Goal: Task Accomplishment & Management: Use online tool/utility

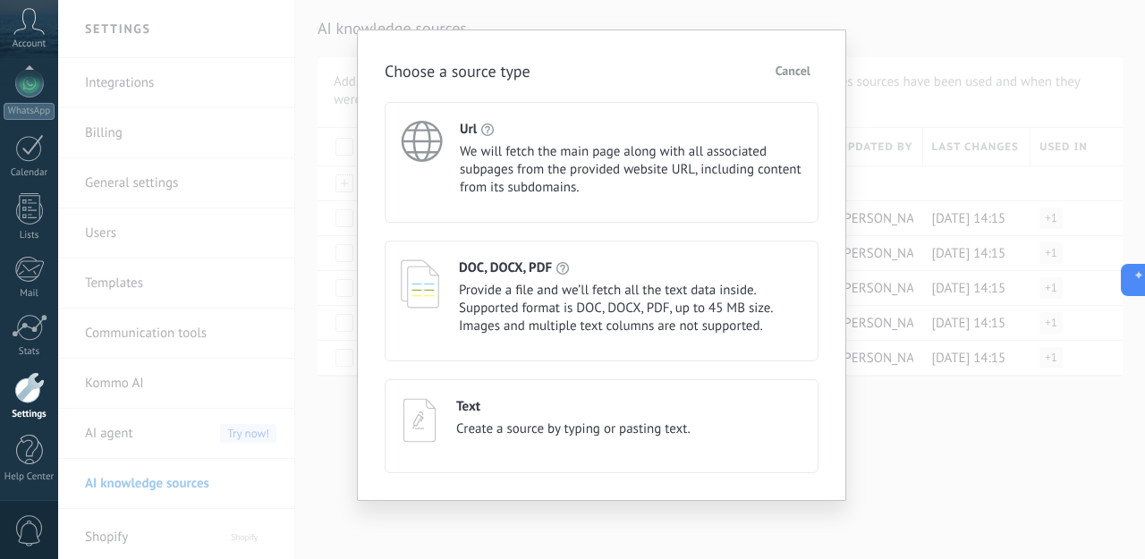
click at [339, 188] on div "Choose a source type Cancel Url We will fetch the main page along with all asso…" at bounding box center [601, 279] width 1087 height 559
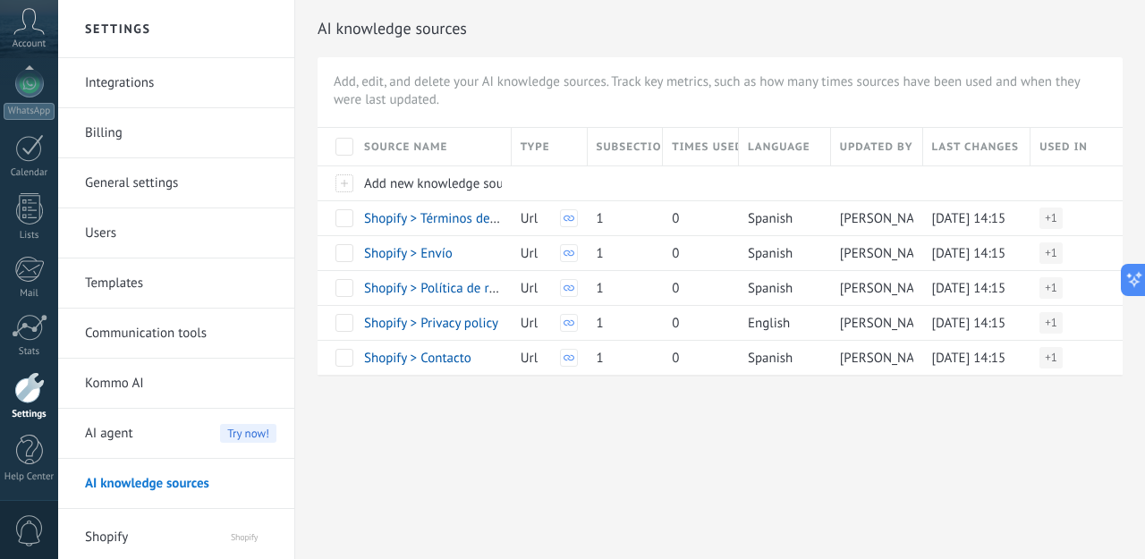
click at [26, 27] on icon at bounding box center [28, 21] width 31 height 27
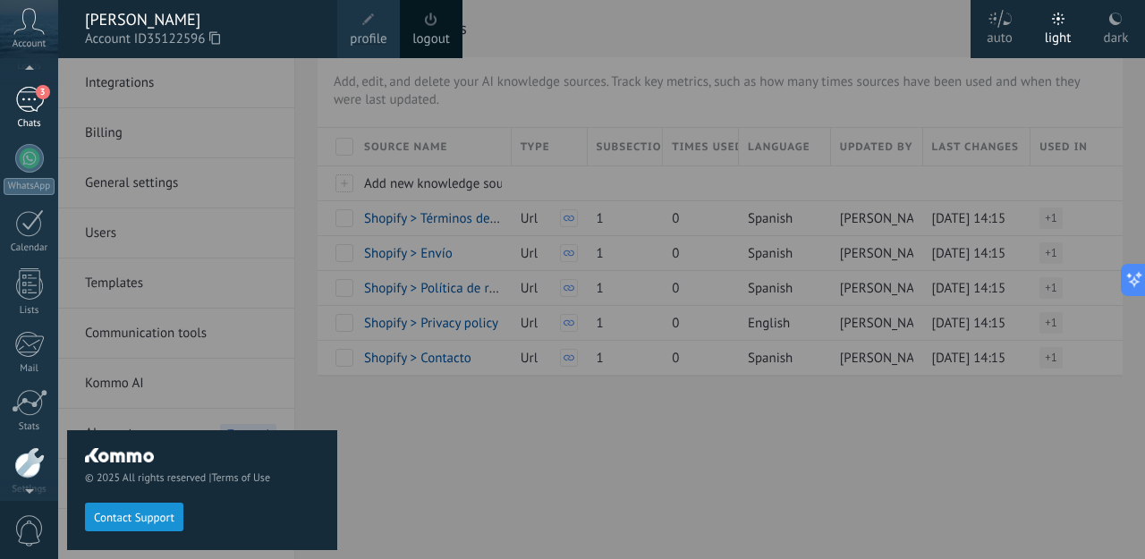
scroll to position [107, 0]
click at [30, 107] on div "3" at bounding box center [29, 102] width 29 height 26
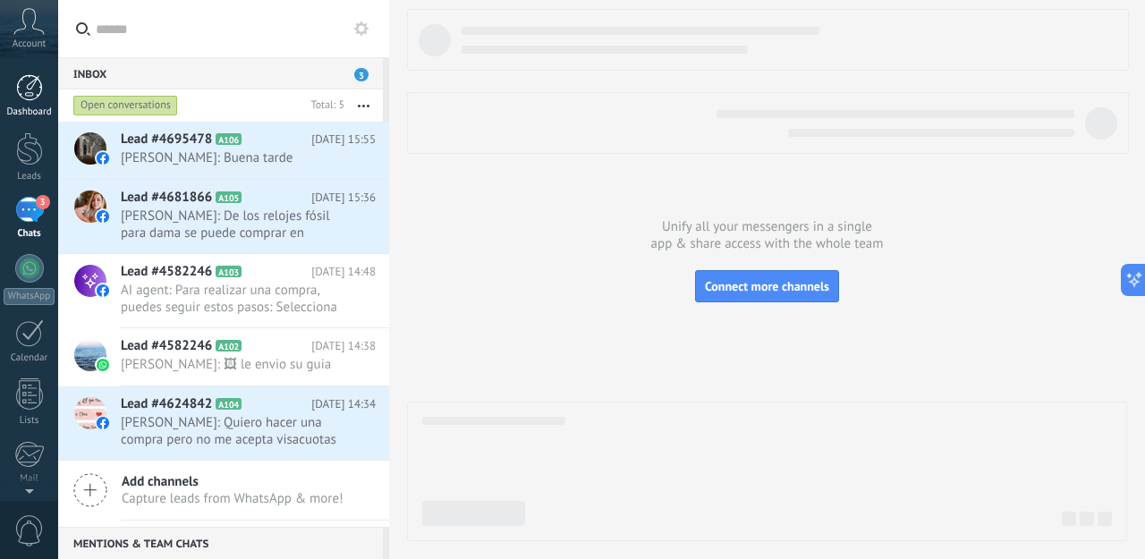
click at [22, 83] on div at bounding box center [29, 87] width 27 height 27
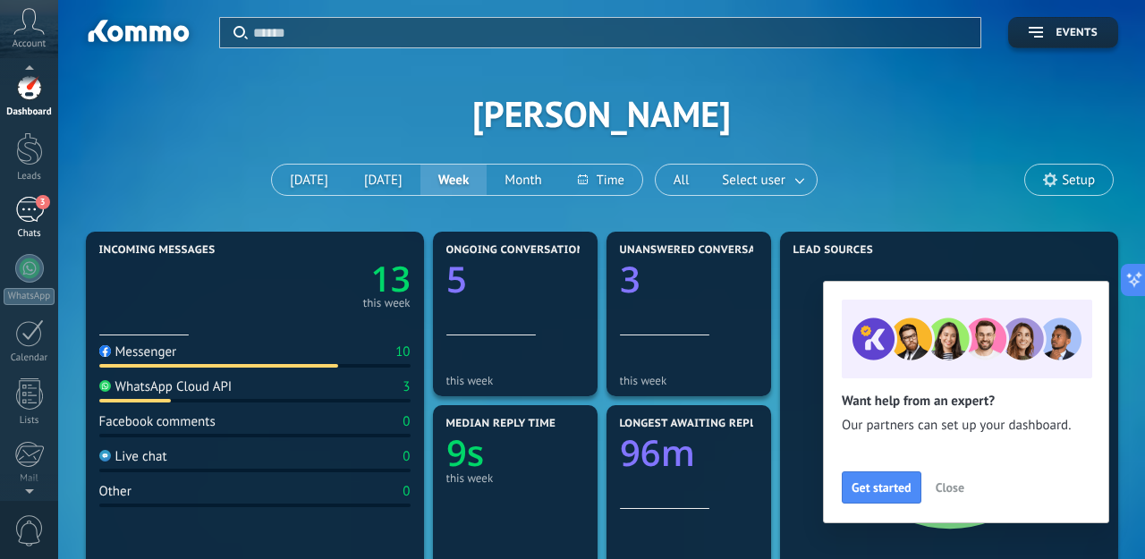
scroll to position [48, 0]
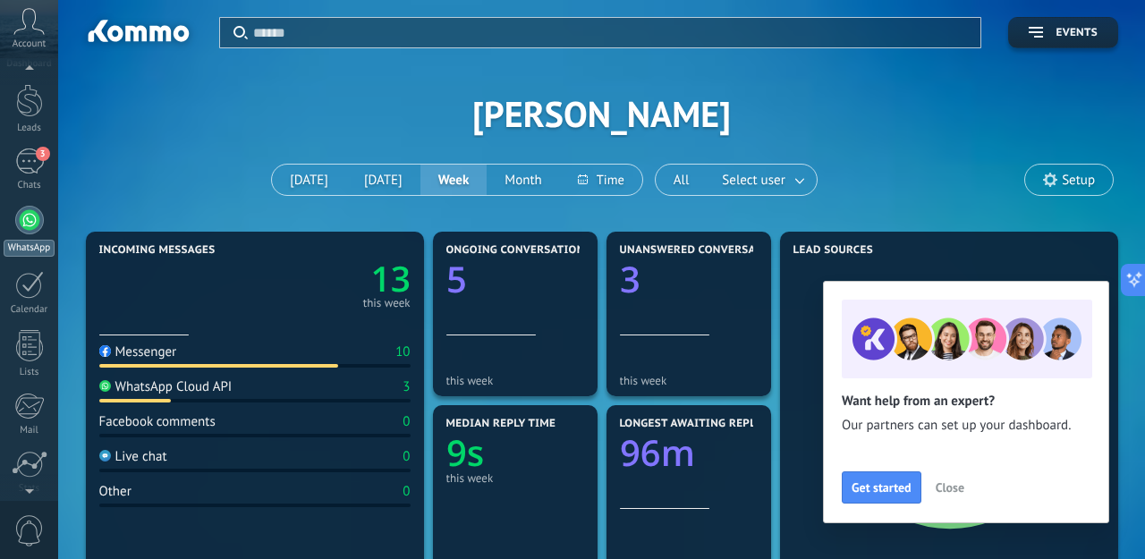
click at [32, 223] on div at bounding box center [29, 220] width 29 height 29
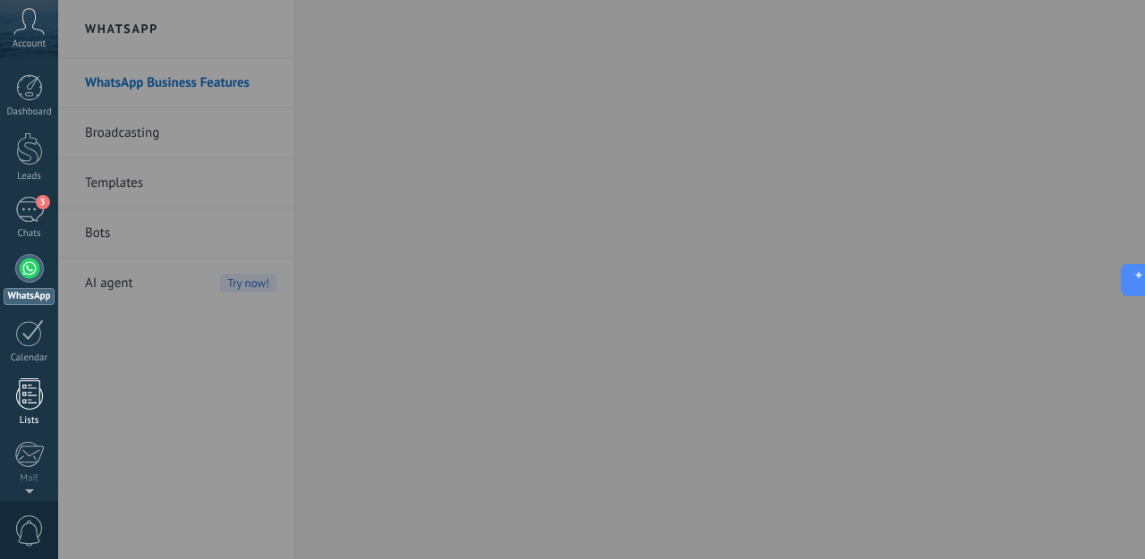
scroll to position [8, 0]
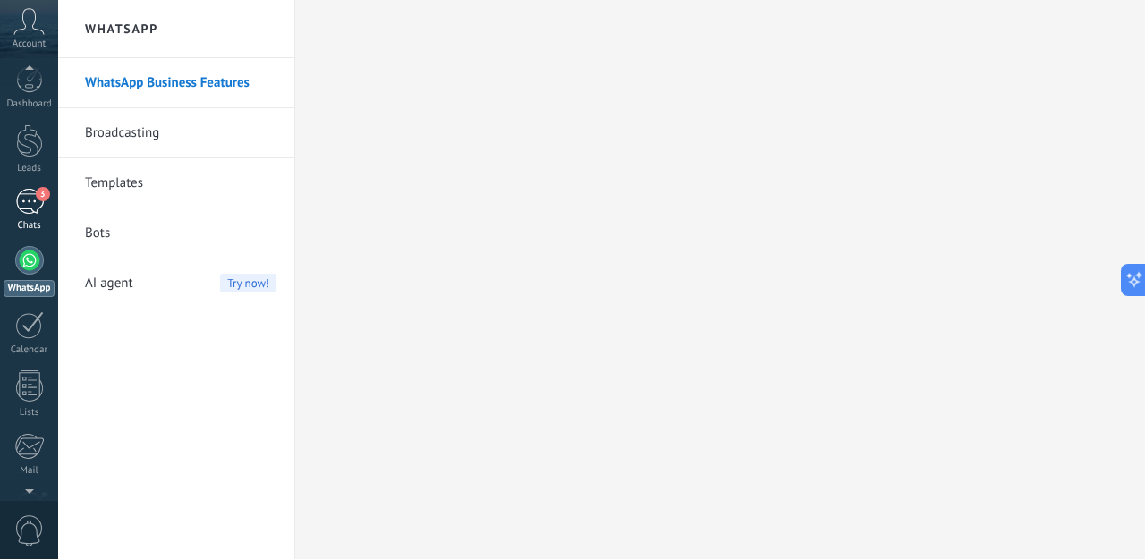
click at [32, 209] on div "3" at bounding box center [29, 202] width 29 height 26
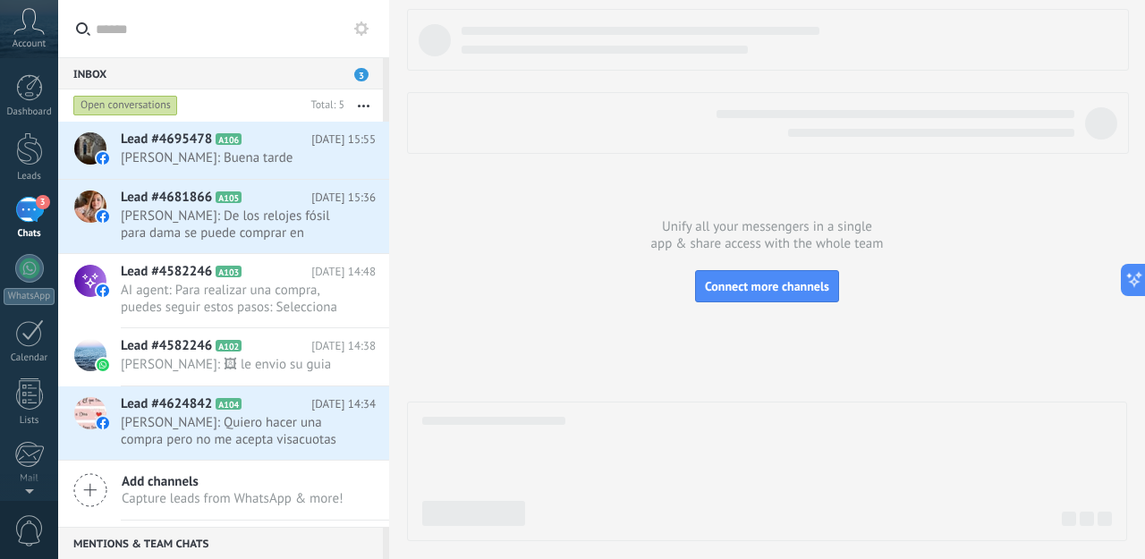
click at [156, 484] on span "Add channels" at bounding box center [233, 481] width 222 height 17
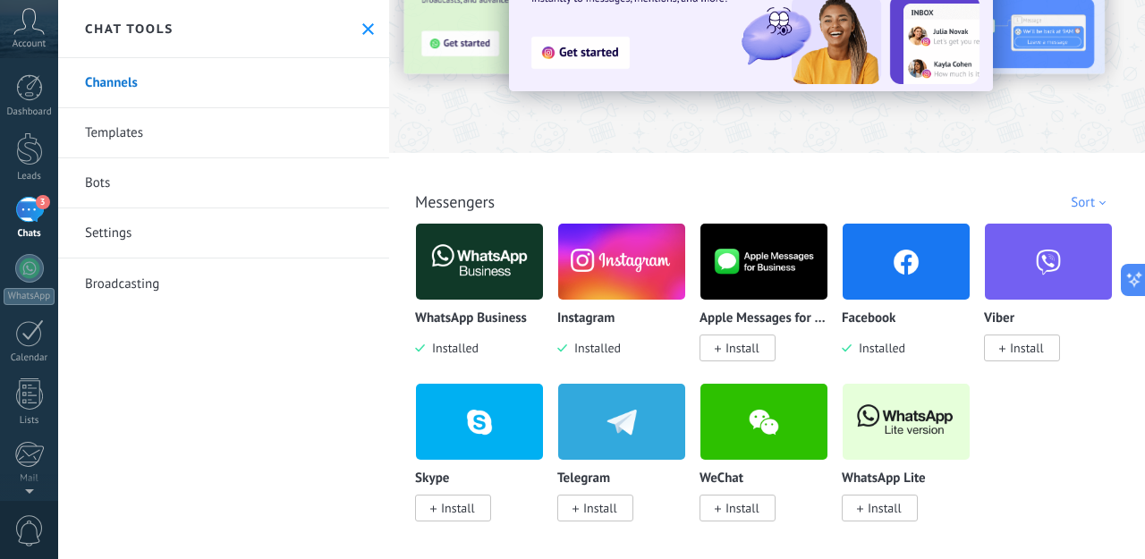
scroll to position [219, 0]
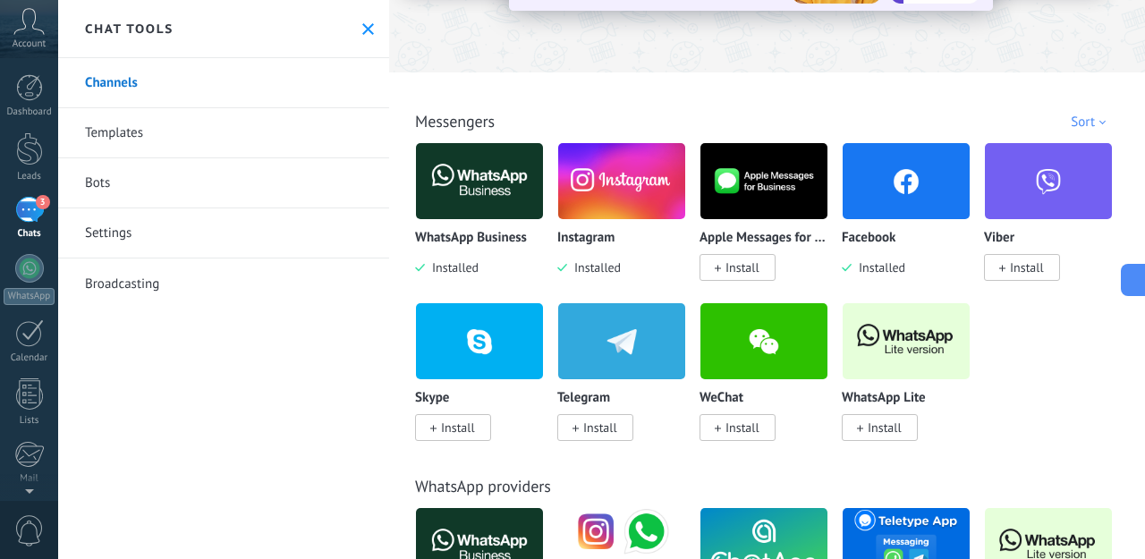
click at [904, 193] on img at bounding box center [906, 181] width 127 height 87
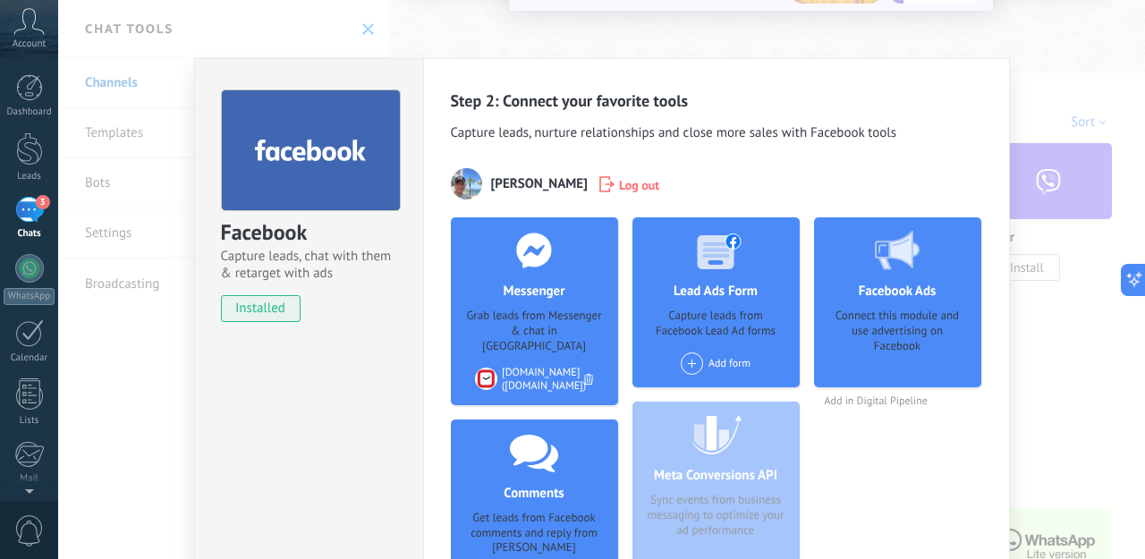
scroll to position [169, 0]
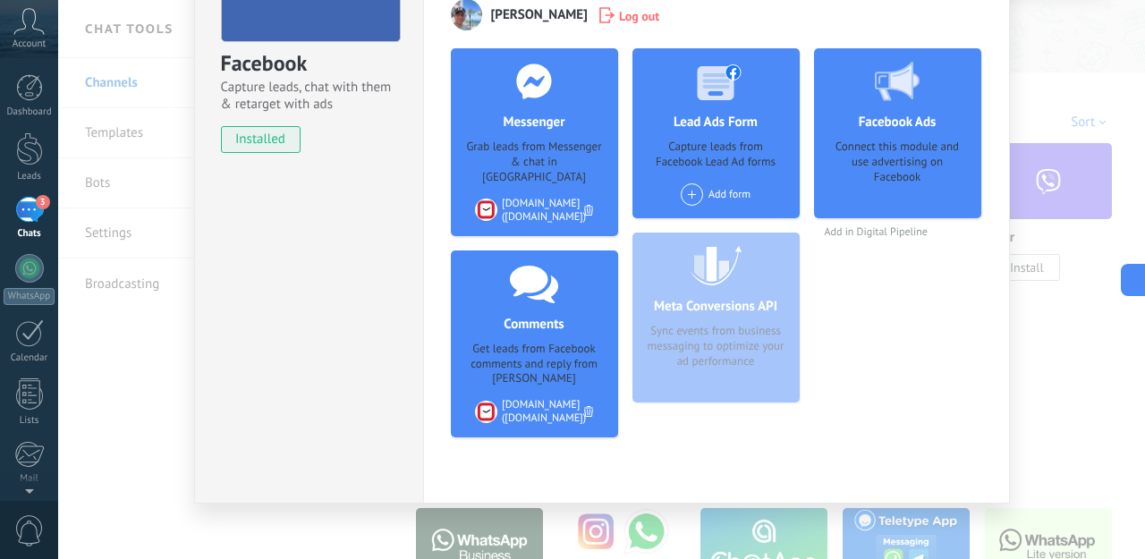
click at [521, 197] on div "[DOMAIN_NAME] ([DOMAIN_NAME])" at bounding box center [544, 210] width 84 height 27
click at [504, 157] on div "Grab leads from Messenger & chat in [GEOGRAPHIC_DATA]" at bounding box center [534, 163] width 139 height 46
click at [518, 344] on div "Get leads from Facebook comments and reply from [PERSON_NAME]" at bounding box center [534, 365] width 139 height 46
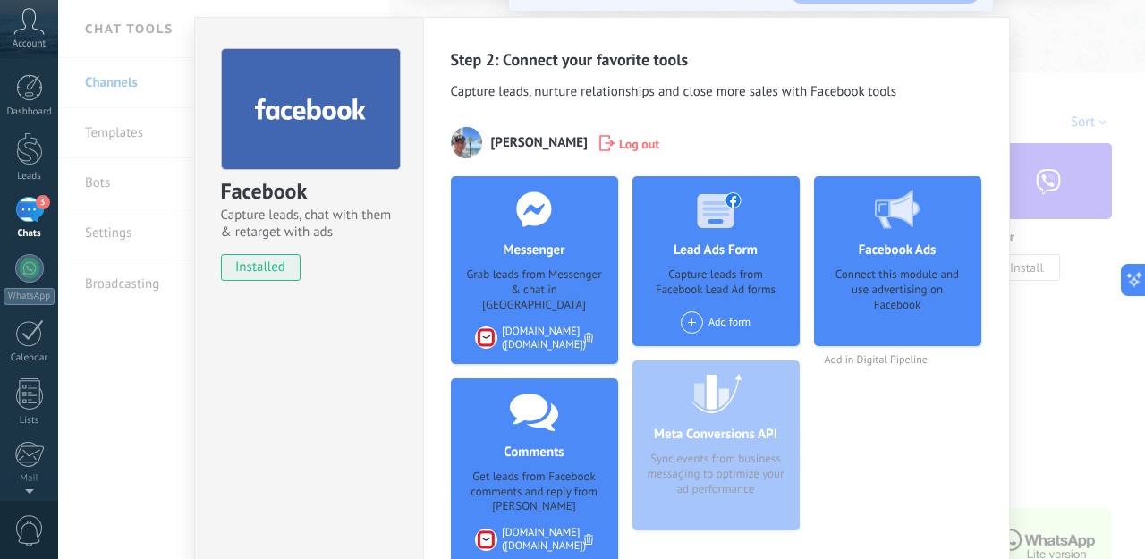
scroll to position [0, 0]
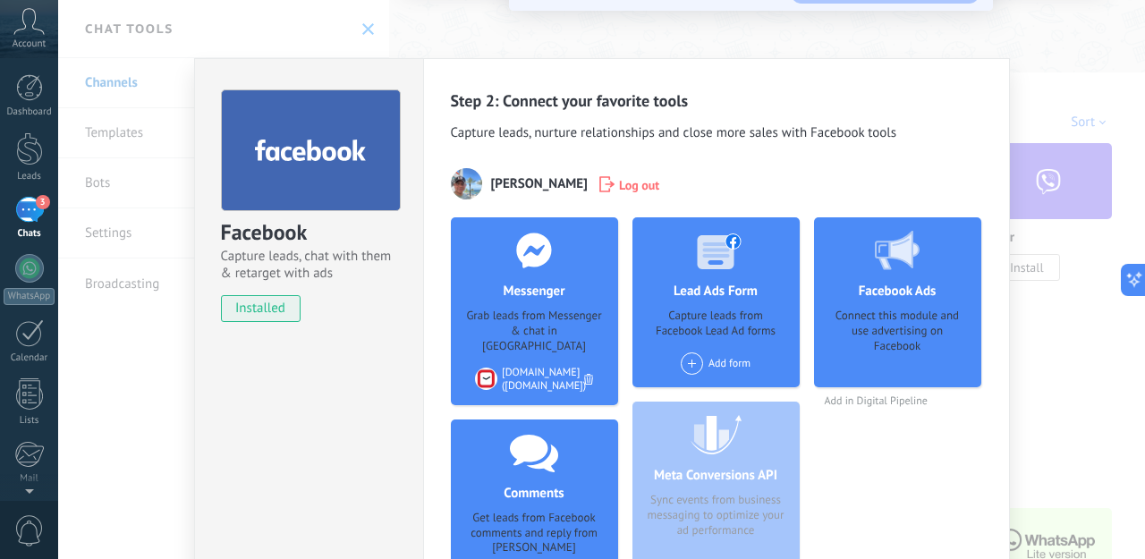
click at [751, 41] on div "Facebook Capture leads, chat with them & retarget with ads installed Uninstall …" at bounding box center [601, 279] width 1087 height 559
